Goal: Transaction & Acquisition: Purchase product/service

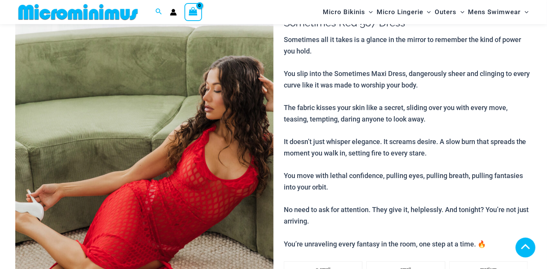
scroll to position [682, 0]
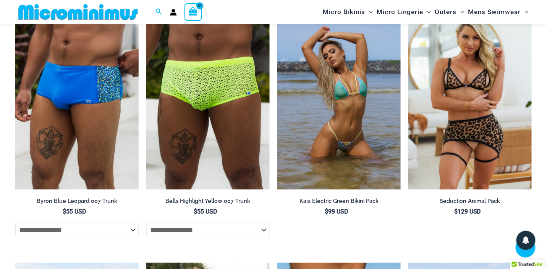
scroll to position [1140, 0]
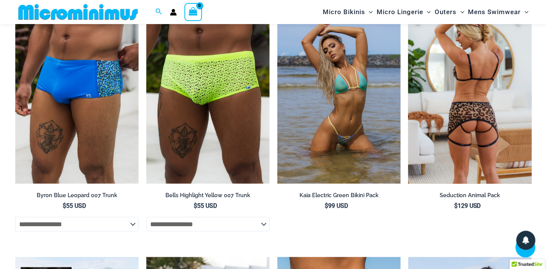
click at [465, 104] on img at bounding box center [469, 90] width 123 height 185
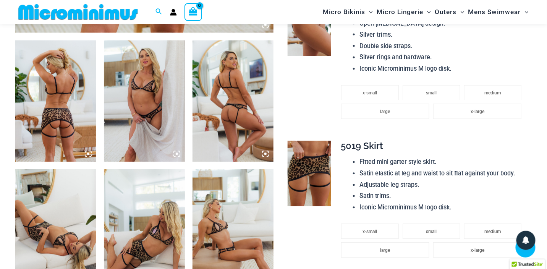
scroll to position [451, 0]
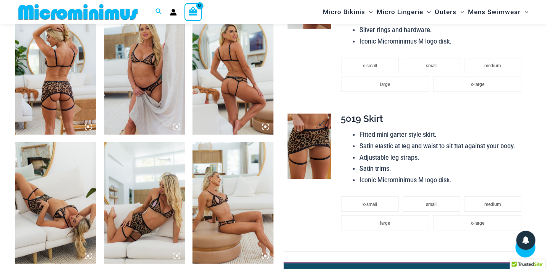
click at [308, 150] on img at bounding box center [309, 146] width 44 height 65
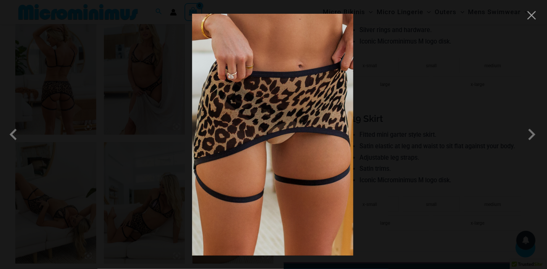
click at [307, 144] on img at bounding box center [272, 135] width 161 height 242
click at [534, 18] on button "Close" at bounding box center [531, 15] width 11 height 11
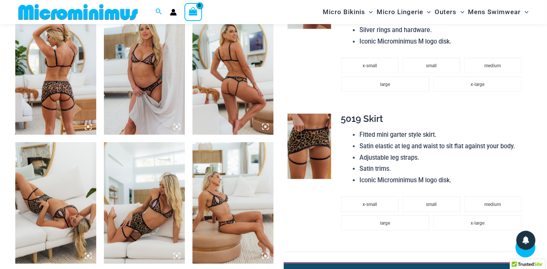
scroll to position [527, 0]
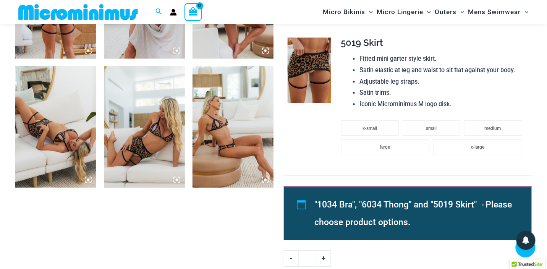
click at [323, 255] on link "+" at bounding box center [323, 258] width 15 height 16
click at [290, 259] on link "-" at bounding box center [291, 258] width 15 height 16
type input "*"
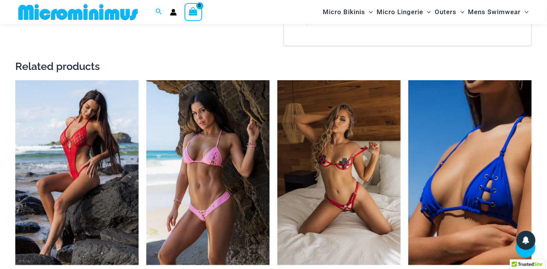
scroll to position [1062, 0]
